Goal: Check status: Check status

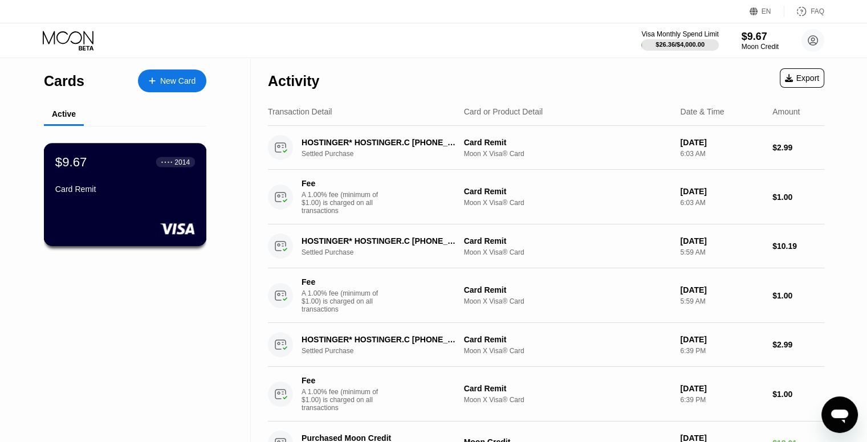
click at [125, 194] on div "Card Remit" at bounding box center [125, 189] width 140 height 9
